Goal: Information Seeking & Learning: Find contact information

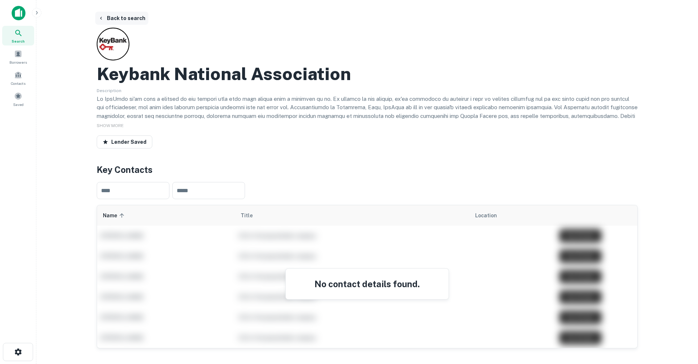
click at [124, 19] on button "Back to search" at bounding box center [121, 18] width 53 height 13
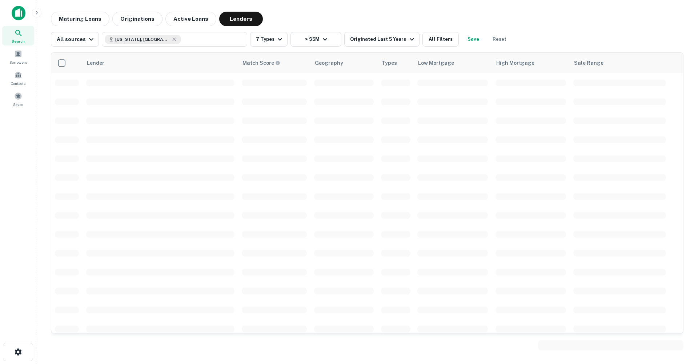
scroll to position [265, 0]
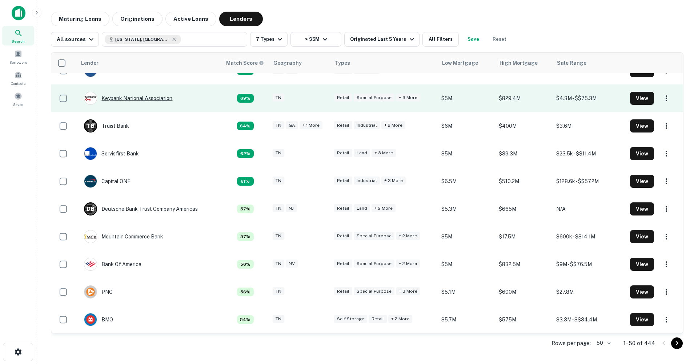
click at [150, 100] on div "Keybank National Association" at bounding box center [128, 98] width 88 height 13
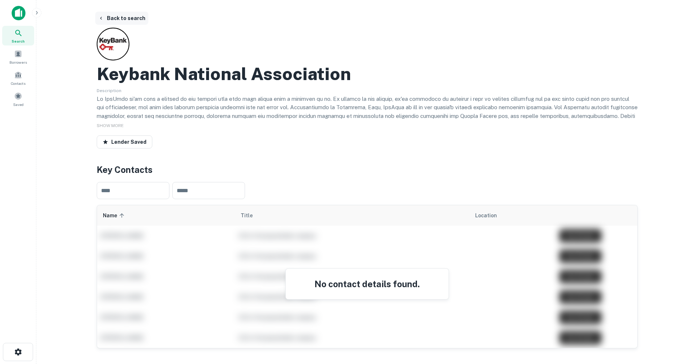
click at [125, 19] on button "Back to search" at bounding box center [121, 18] width 53 height 13
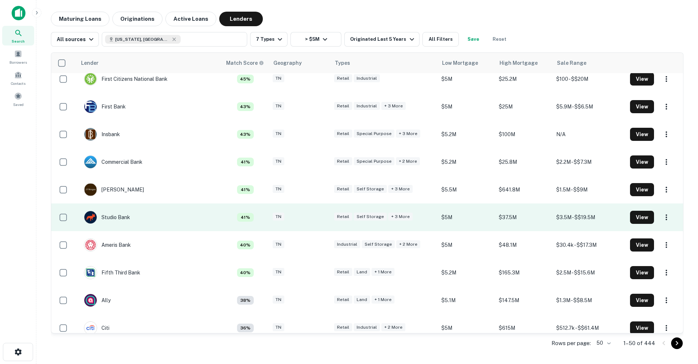
scroll to position [646, 0]
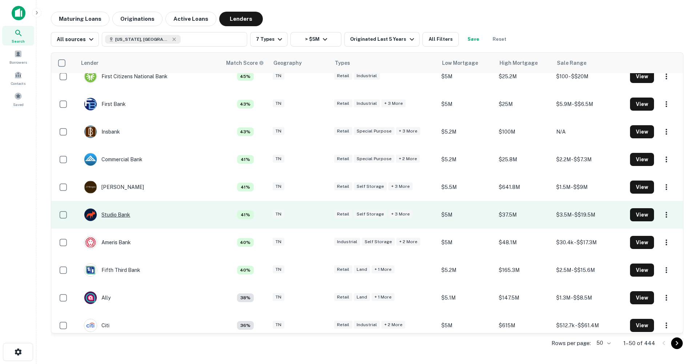
click at [119, 214] on div "Studio Bank" at bounding box center [107, 214] width 46 height 13
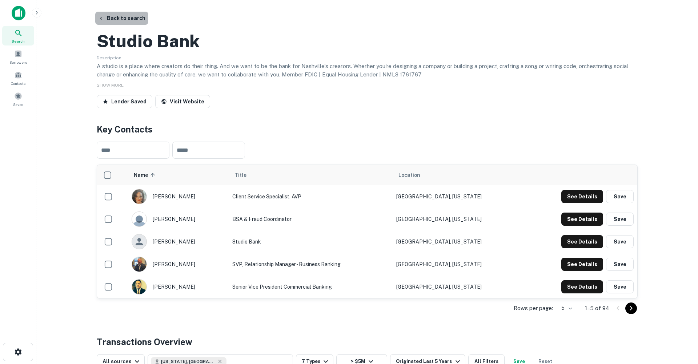
click at [127, 15] on button "Back to search" at bounding box center [121, 18] width 53 height 13
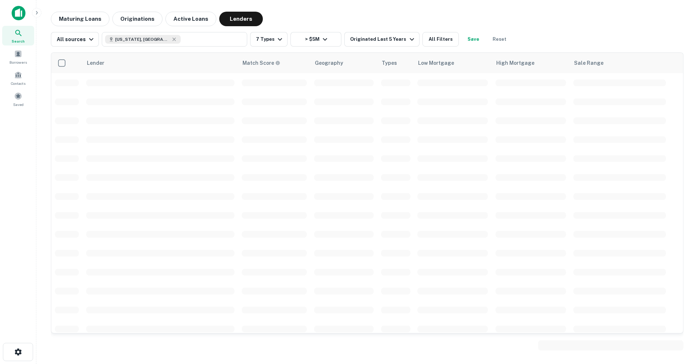
scroll to position [646, 0]
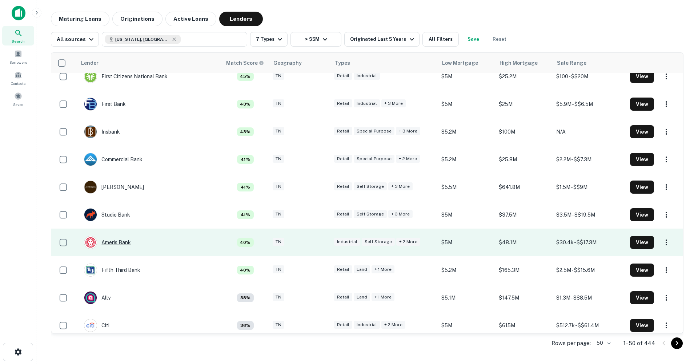
click at [115, 244] on div "Ameris Bank" at bounding box center [107, 242] width 47 height 13
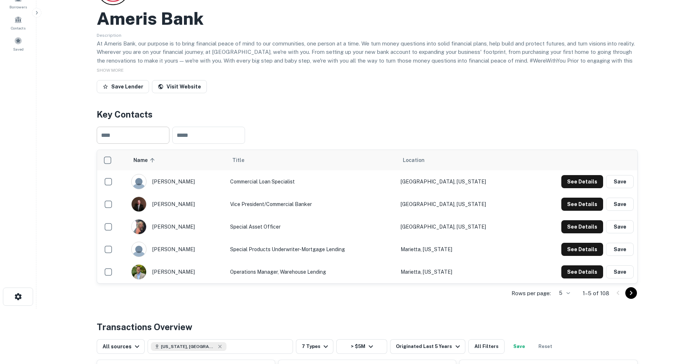
scroll to position [56, 0]
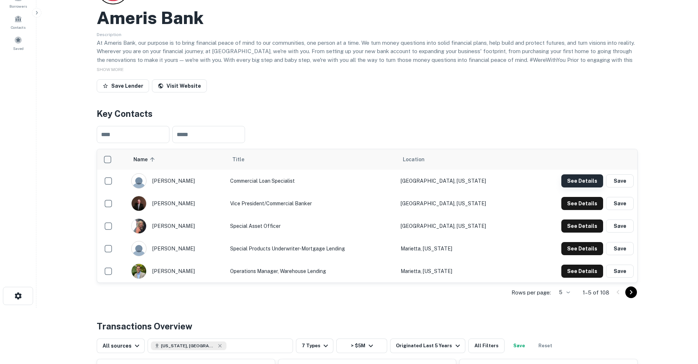
click at [596, 181] on button "See Details" at bounding box center [583, 180] width 42 height 13
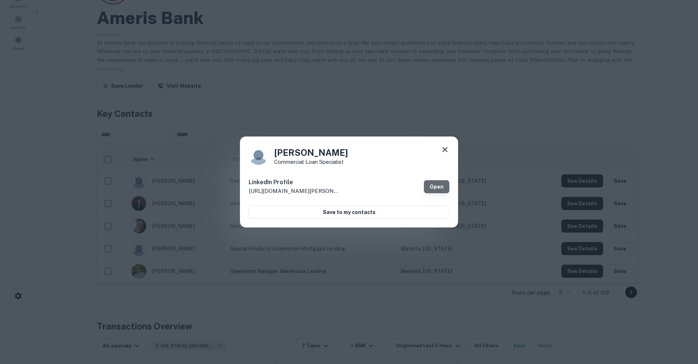
click at [430, 187] on link "Open" at bounding box center [436, 186] width 25 height 13
click at [444, 150] on icon at bounding box center [445, 149] width 9 height 9
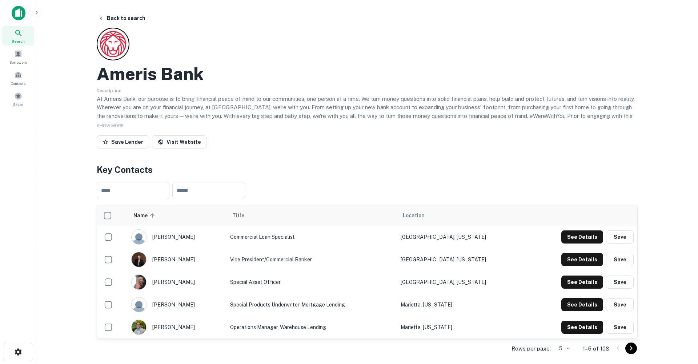
scroll to position [0, 0]
click at [132, 23] on button "Back to search" at bounding box center [121, 18] width 53 height 13
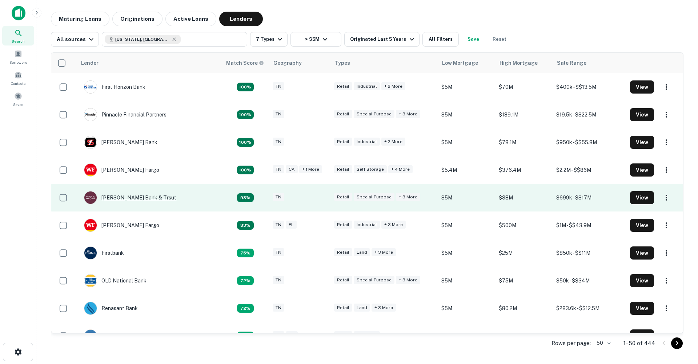
click at [128, 196] on div "[PERSON_NAME] Bank & Trsut" at bounding box center [130, 197] width 92 height 13
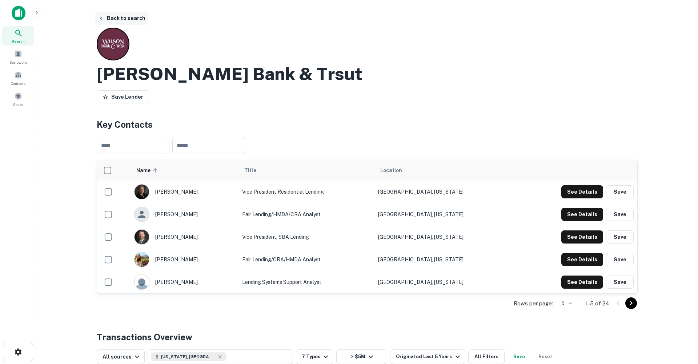
click at [130, 19] on button "Back to search" at bounding box center [121, 18] width 53 height 13
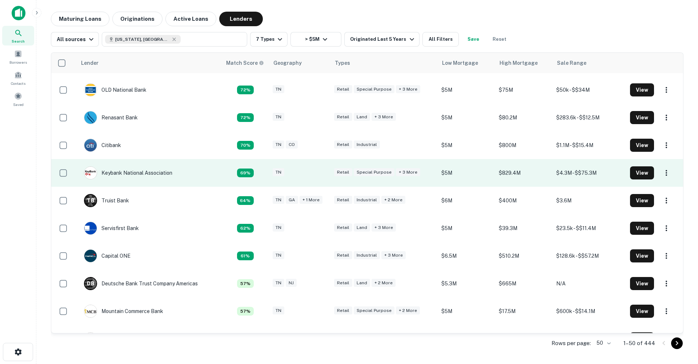
scroll to position [196, 0]
